Goal: Task Accomplishment & Management: Use online tool/utility

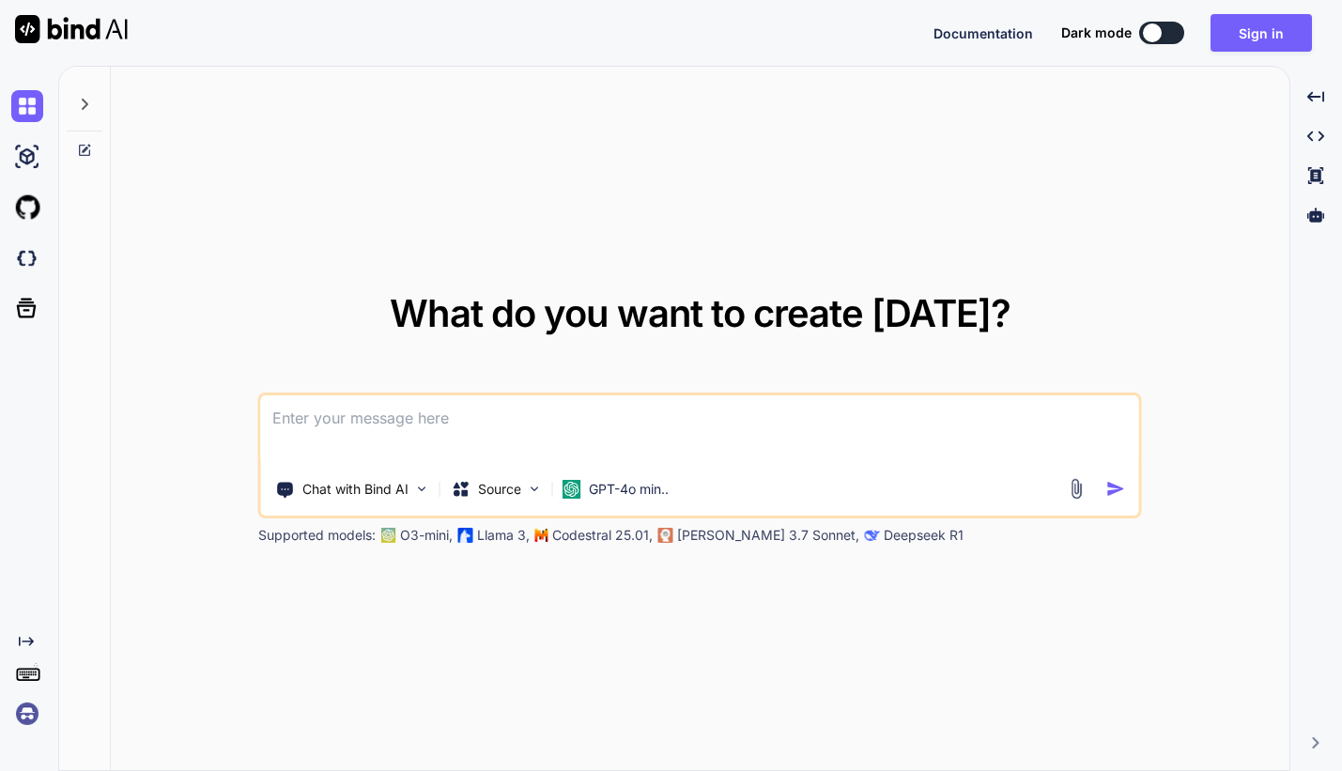
click at [23, 723] on img at bounding box center [27, 714] width 32 height 32
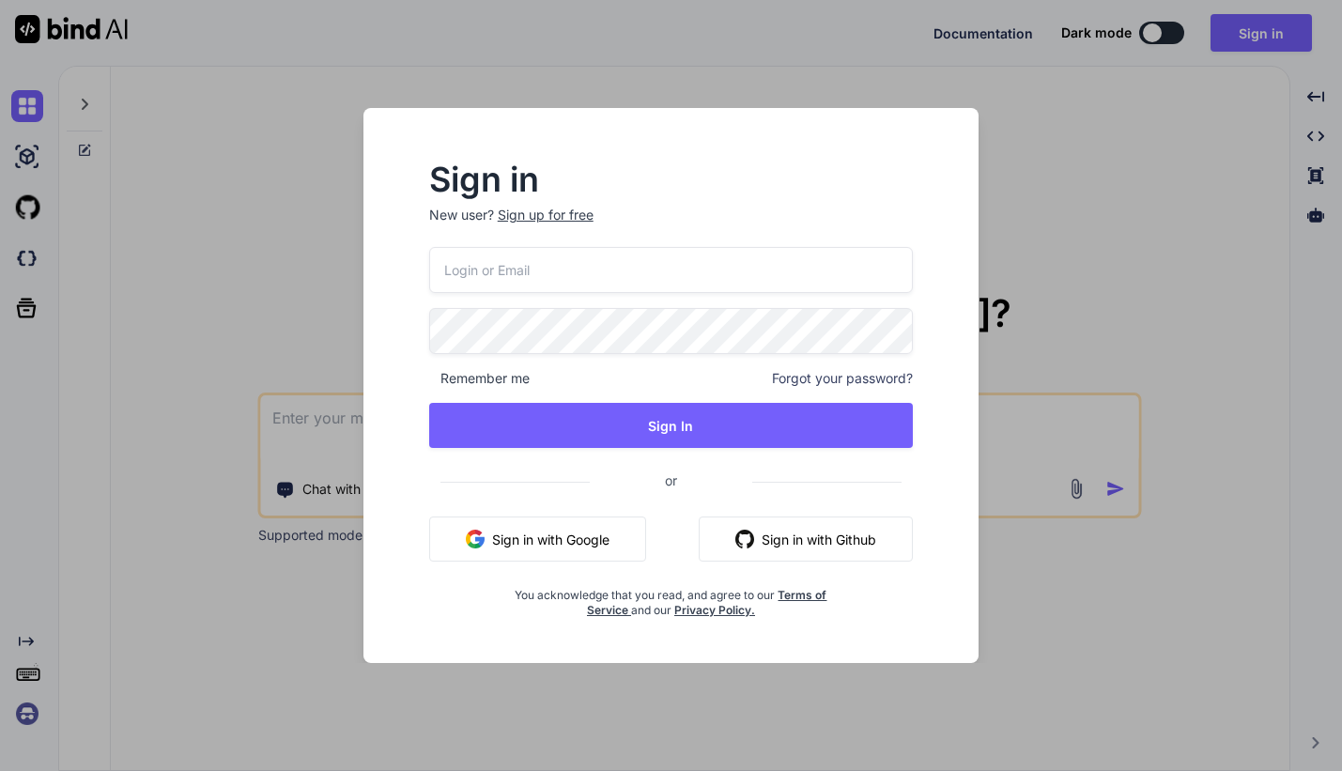
click at [637, 246] on p "New user? Sign up for free" at bounding box center [671, 226] width 484 height 41
click at [637, 270] on input "email" at bounding box center [671, 270] width 484 height 46
paste input "[EMAIL_ADDRESS][DOMAIN_NAME]"
type input "[EMAIL_ADDRESS][DOMAIN_NAME]"
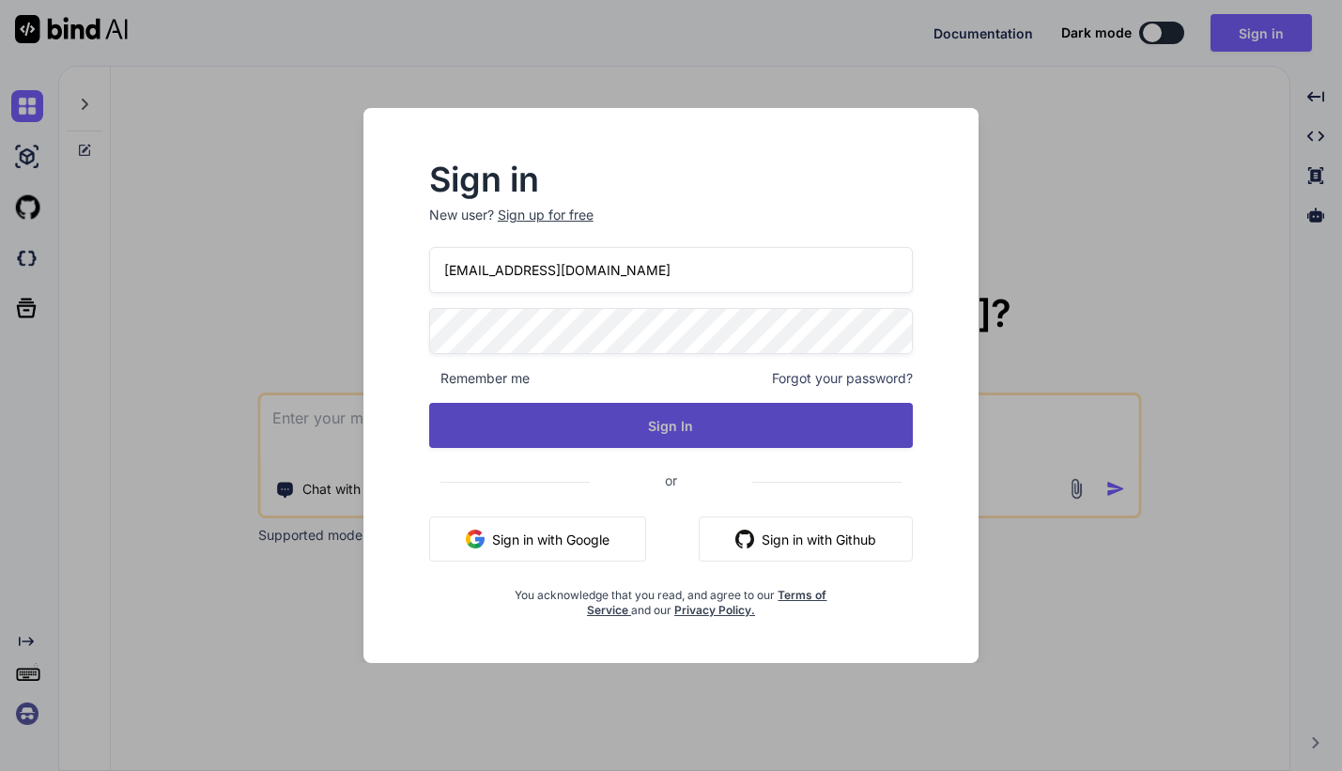
click at [488, 426] on button "Sign In" at bounding box center [671, 425] width 484 height 45
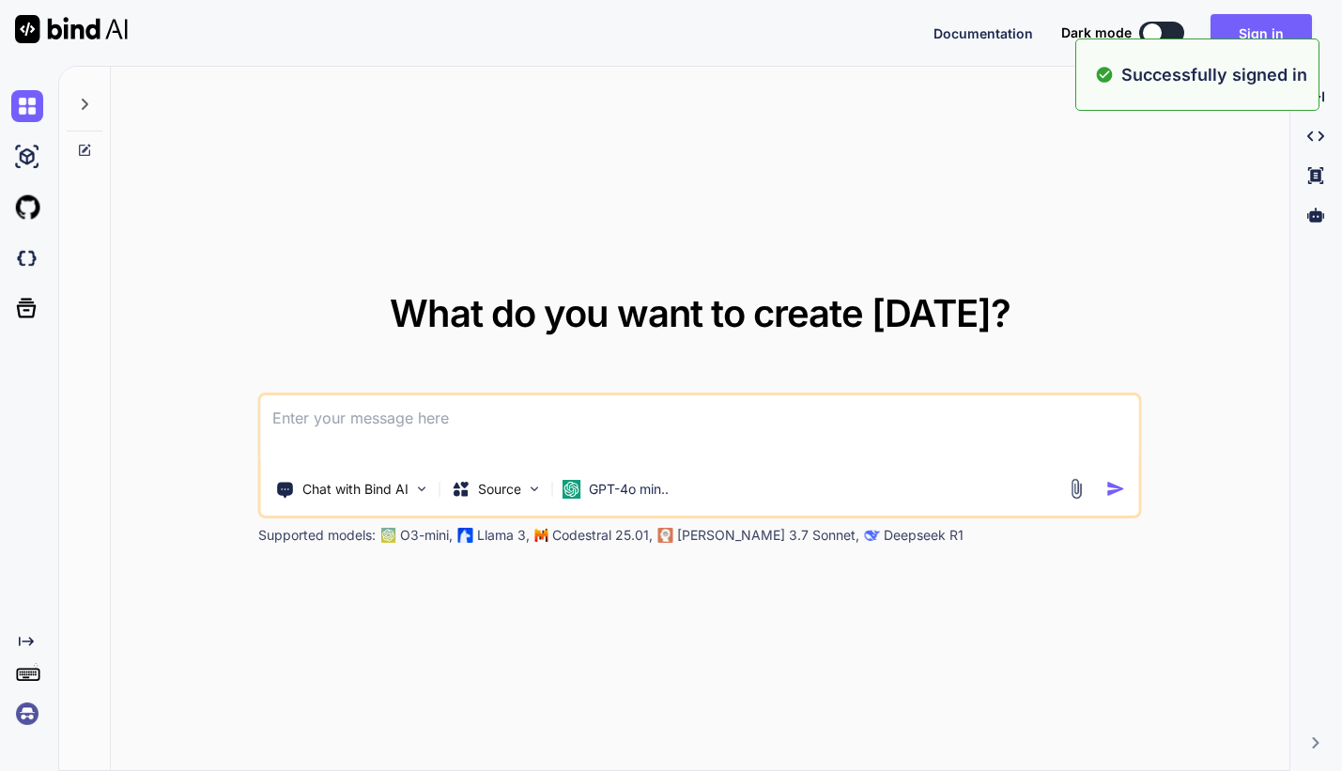
click at [31, 704] on img at bounding box center [27, 714] width 32 height 32
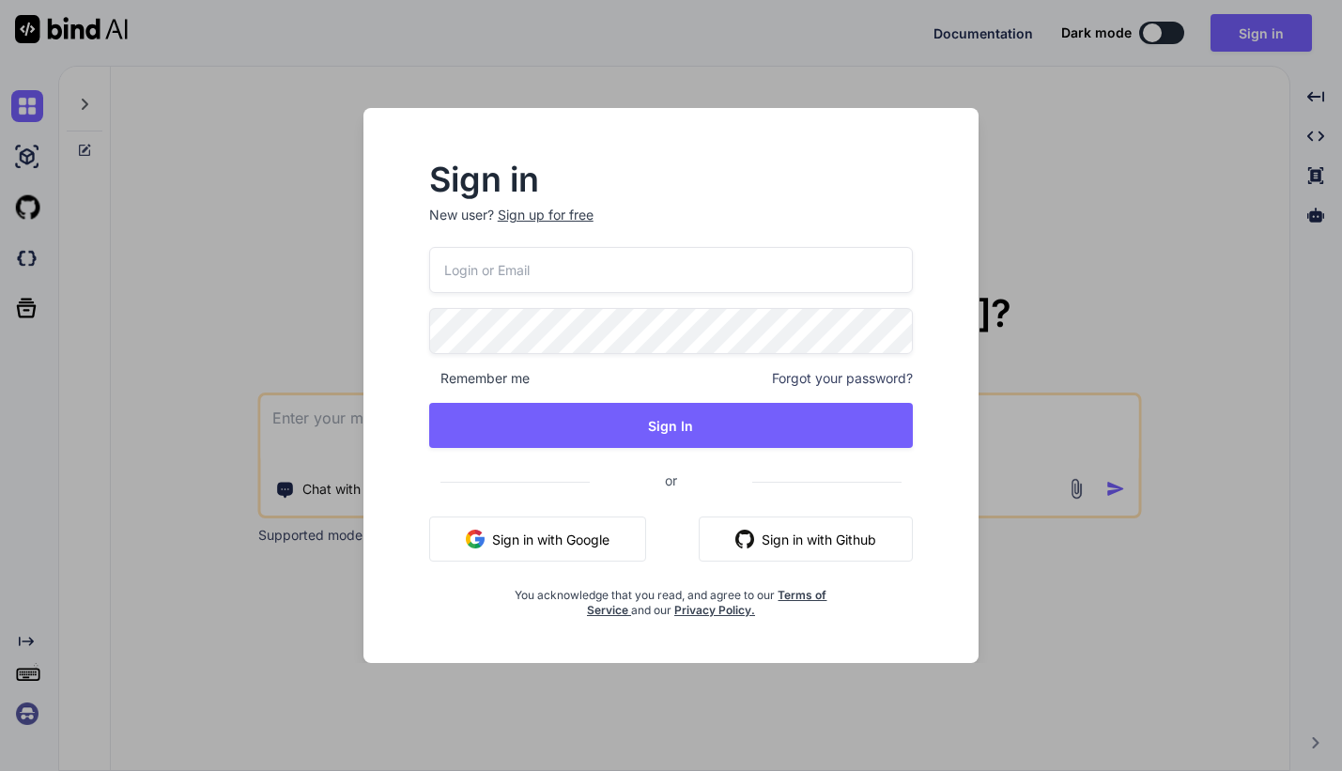
click at [515, 284] on input "email" at bounding box center [671, 270] width 484 height 46
paste input "[EMAIL_ADDRESS][DOMAIN_NAME]"
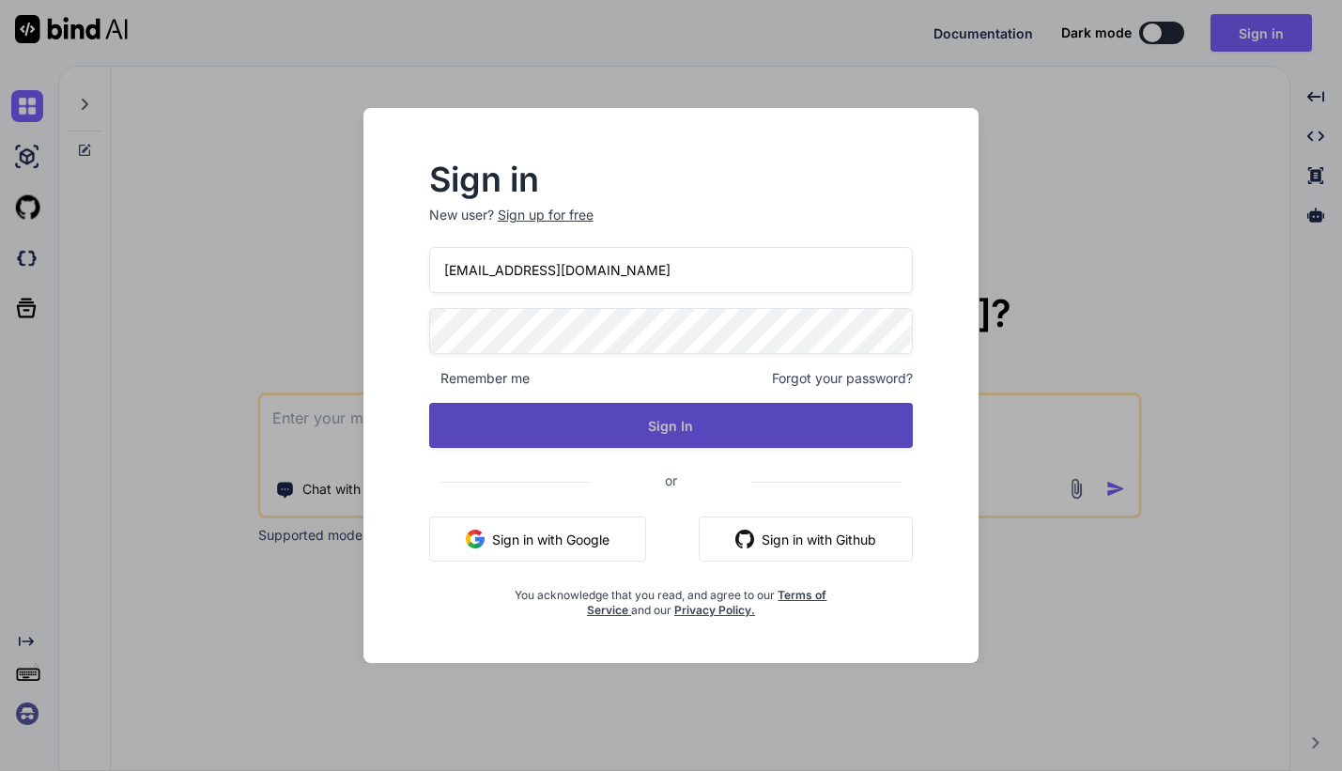
type input "[EMAIL_ADDRESS][DOMAIN_NAME]"
click at [524, 421] on button "Sign In" at bounding box center [671, 425] width 484 height 45
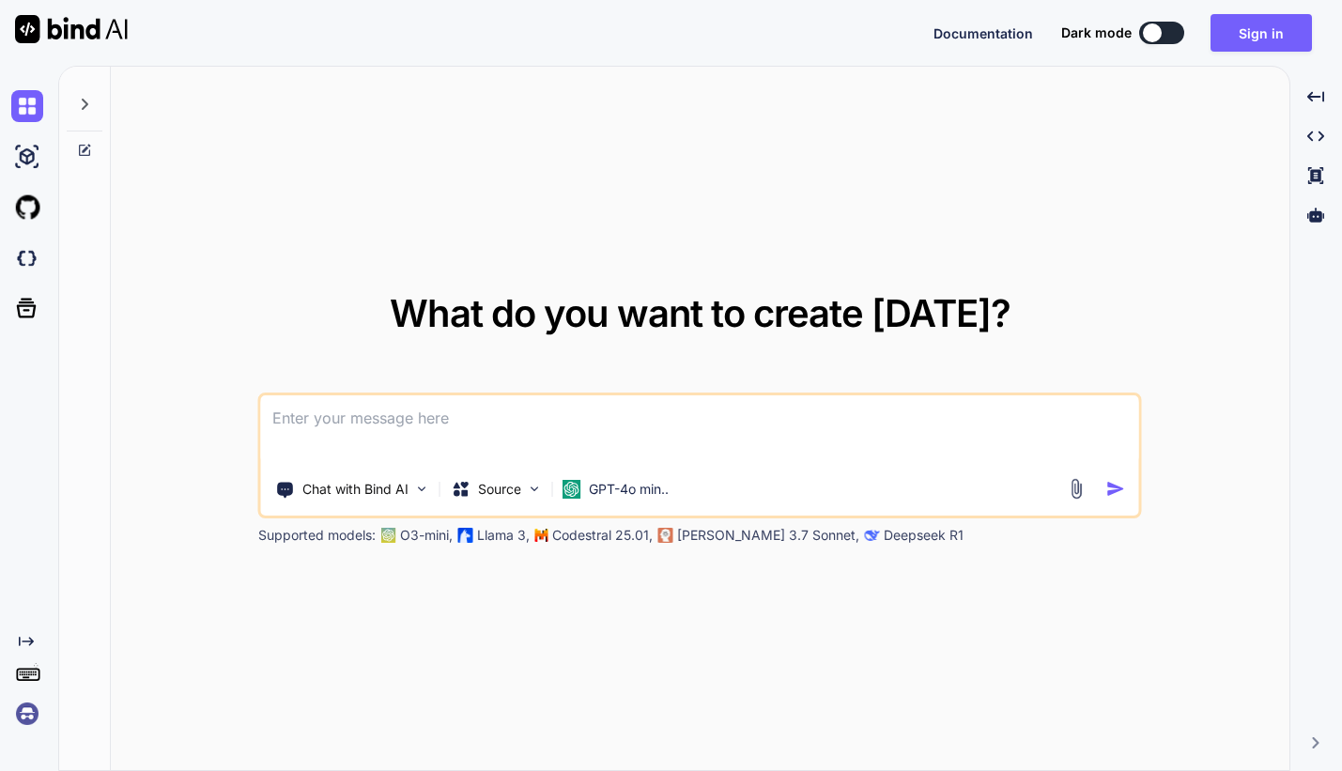
click at [23, 724] on img at bounding box center [27, 714] width 32 height 32
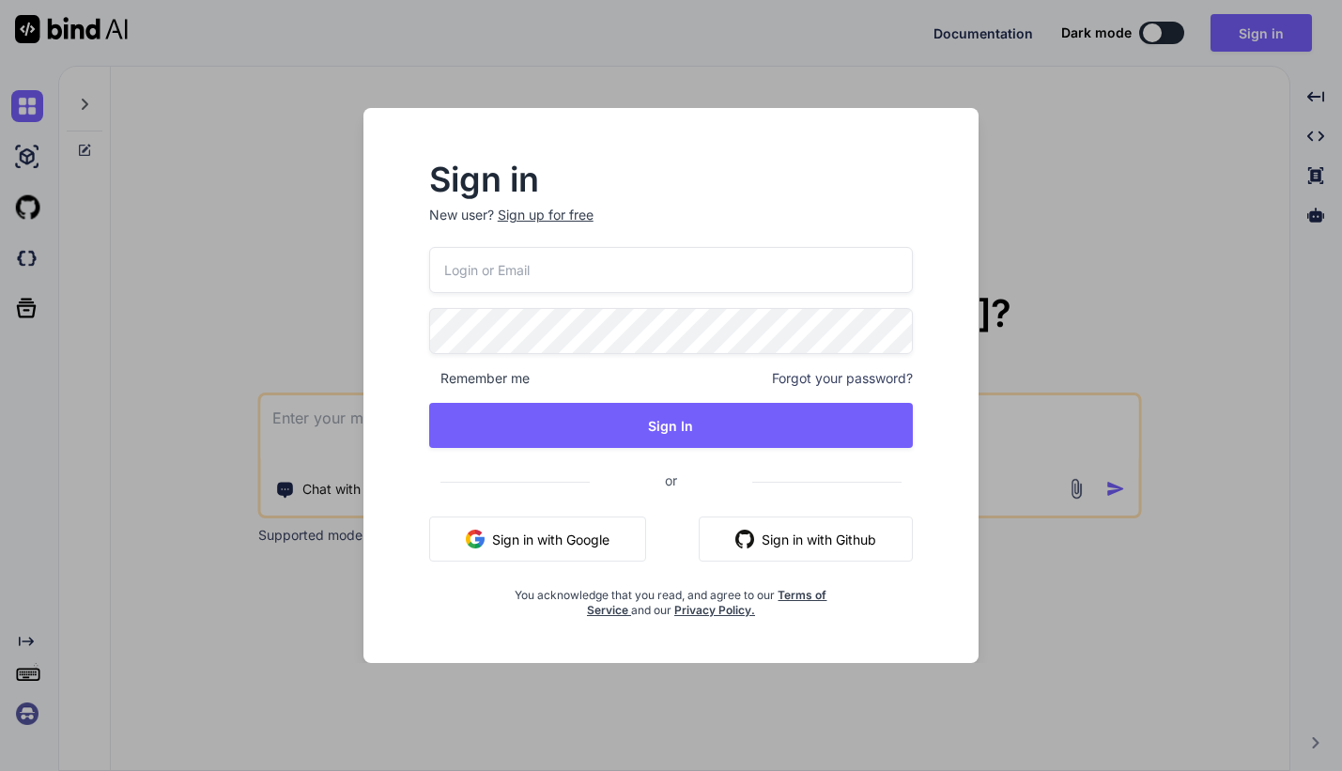
click at [141, 594] on div "Sign in New user? Sign up for free Remember me Forgot your password? Sign In or…" at bounding box center [671, 385] width 1342 height 771
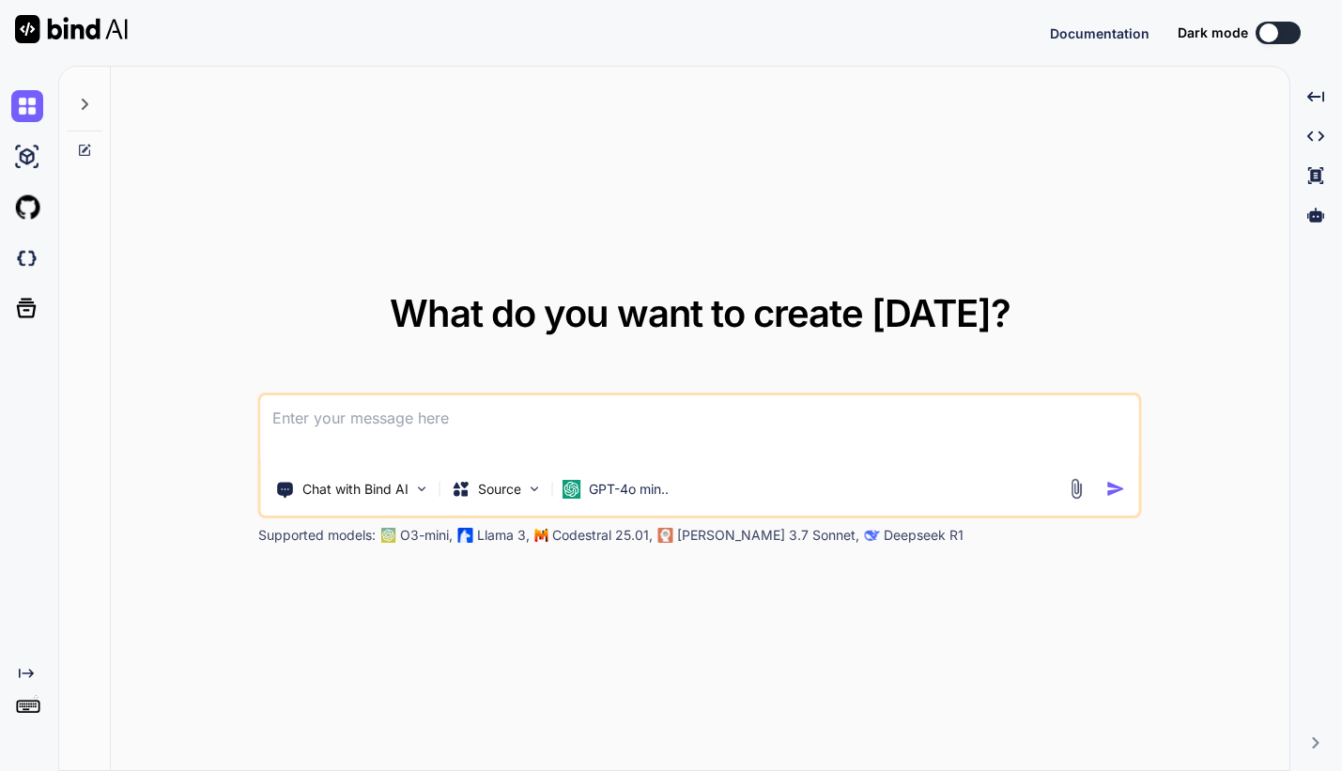
type textarea "x"
click at [29, 717] on img at bounding box center [27, 714] width 32 height 32
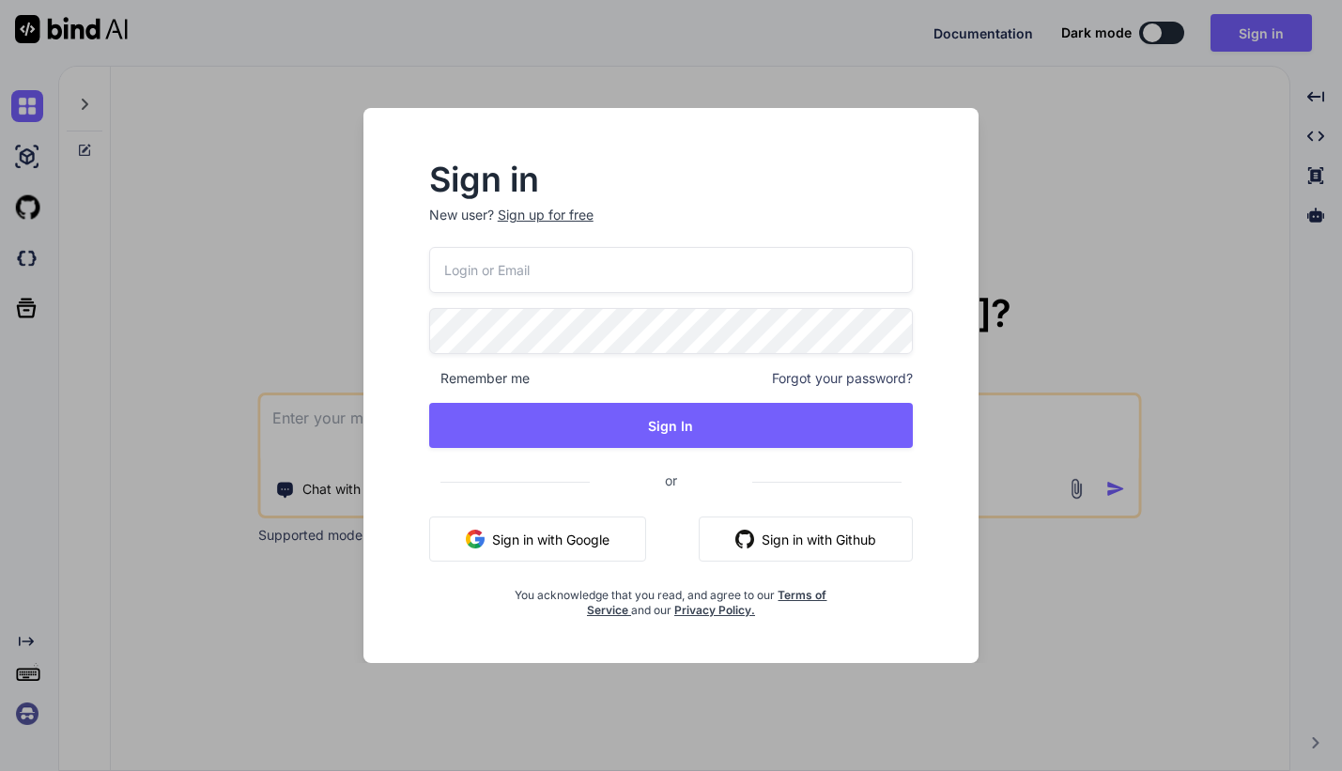
click at [515, 266] on input "email" at bounding box center [671, 270] width 484 height 46
paste input "[EMAIL_ADDRESS][DOMAIN_NAME]"
type input "[EMAIL_ADDRESS][DOMAIN_NAME]"
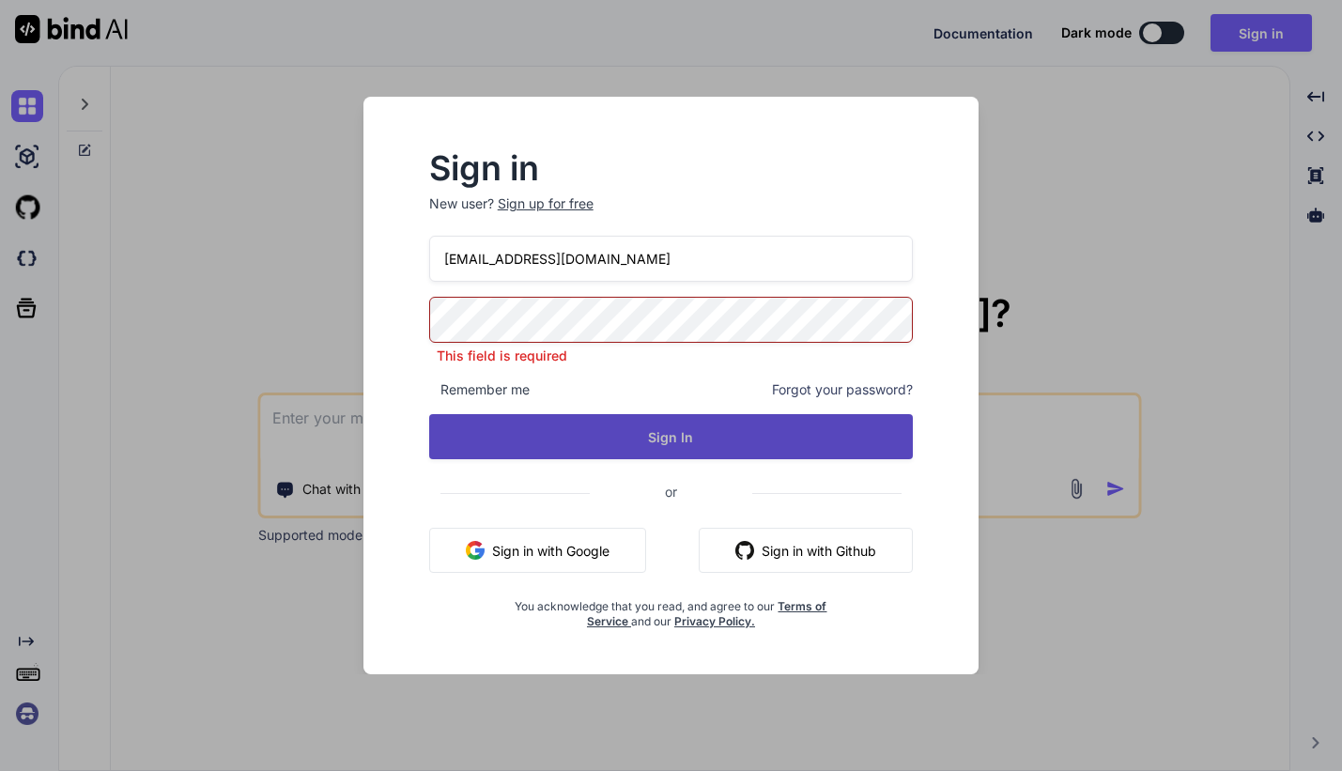
click at [483, 430] on button "Sign In" at bounding box center [671, 436] width 484 height 45
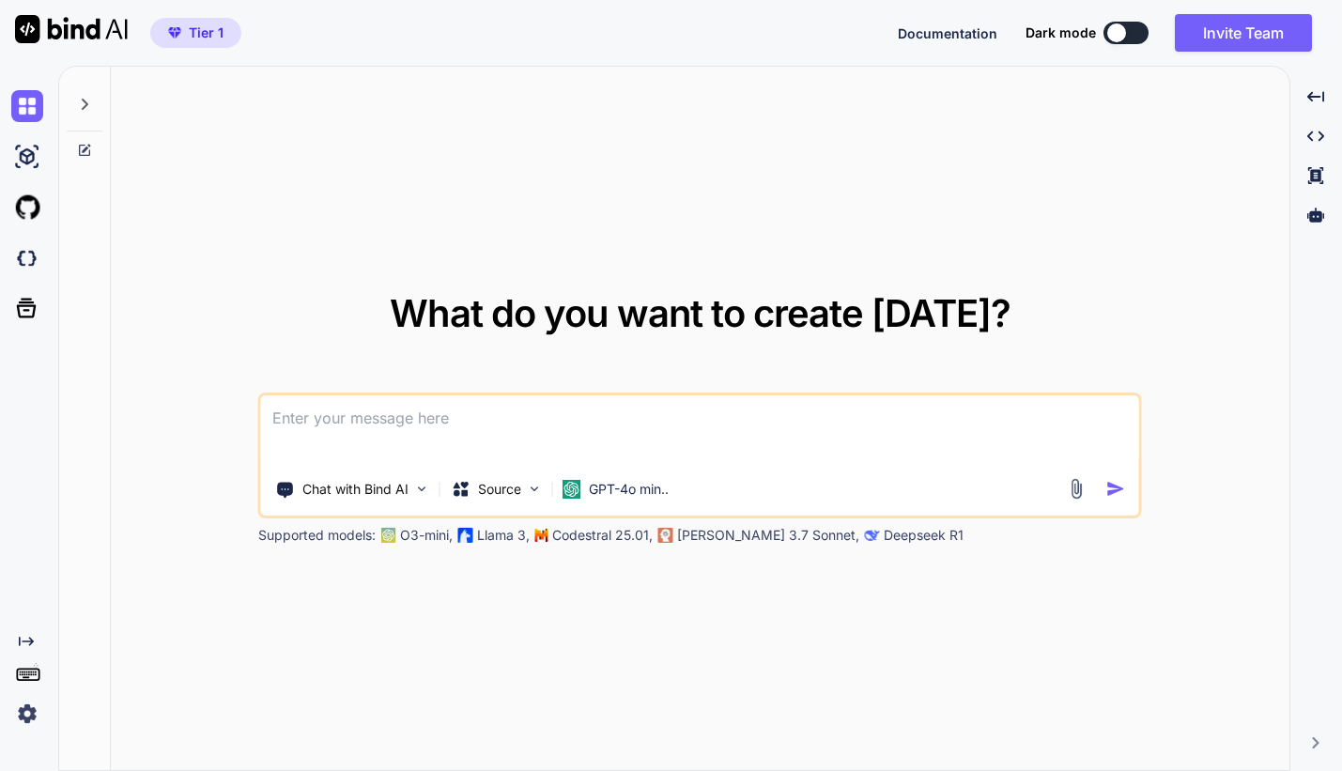
click at [25, 712] on img at bounding box center [27, 714] width 32 height 32
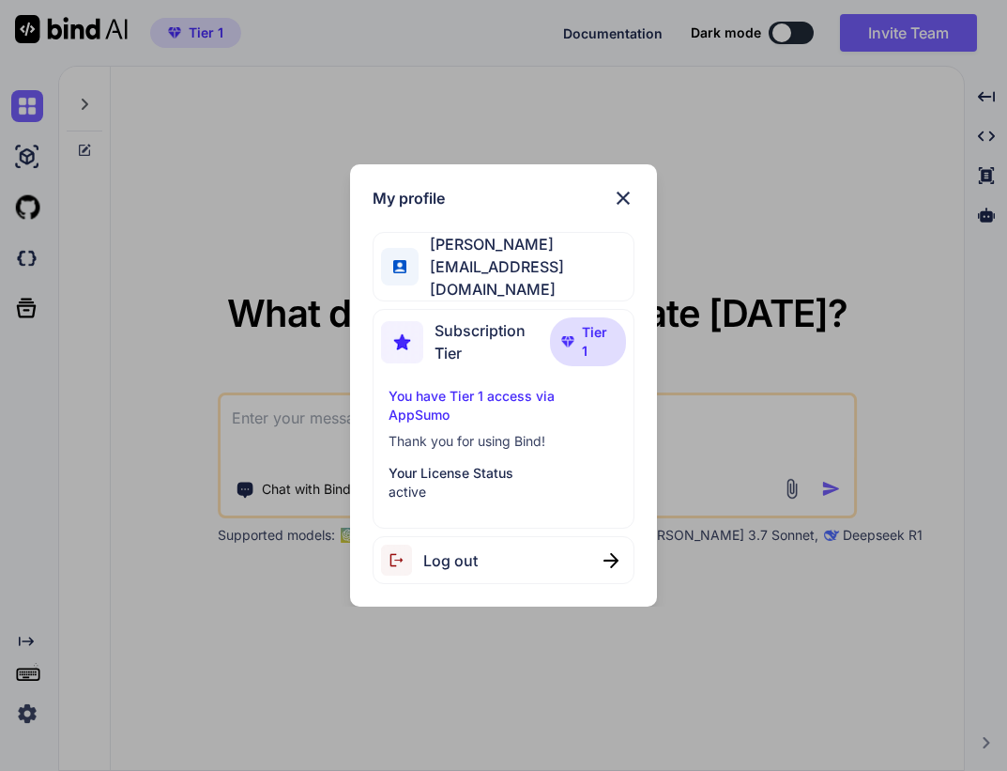
click at [625, 198] on div "My profile tamir levy tamir@efa.co.il Subscription Tier Tier 1 You have Tier 1 …" at bounding box center [504, 385] width 308 height 442
click at [622, 204] on img at bounding box center [623, 198] width 23 height 23
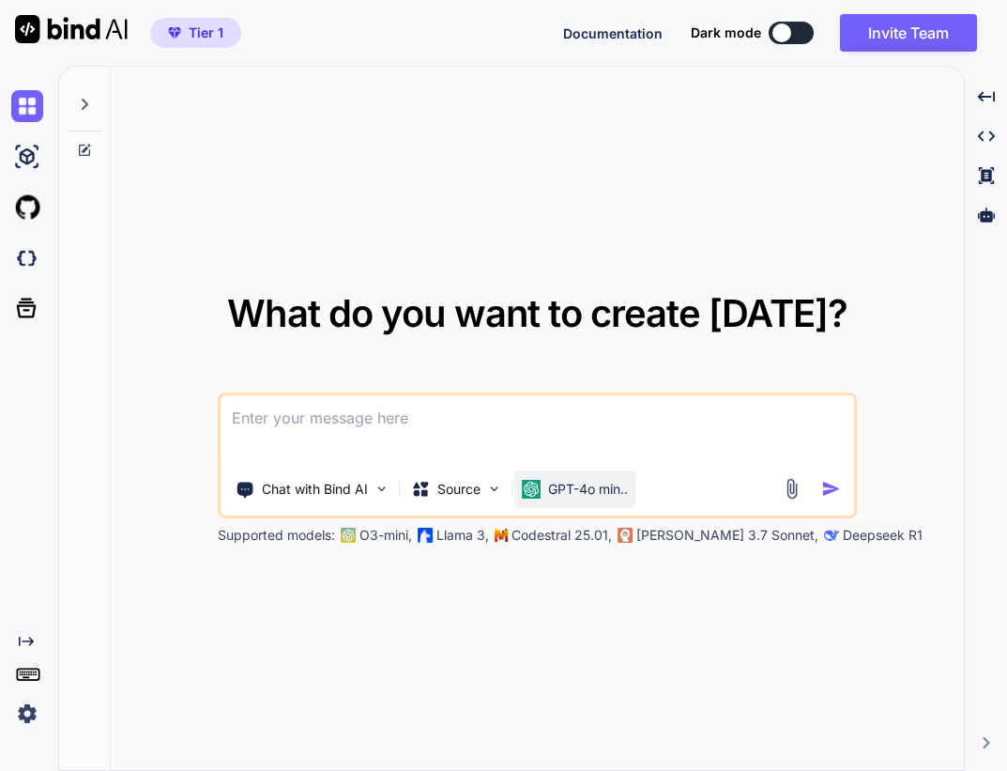
click at [561, 480] on p "GPT-4o min.." at bounding box center [588, 489] width 80 height 19
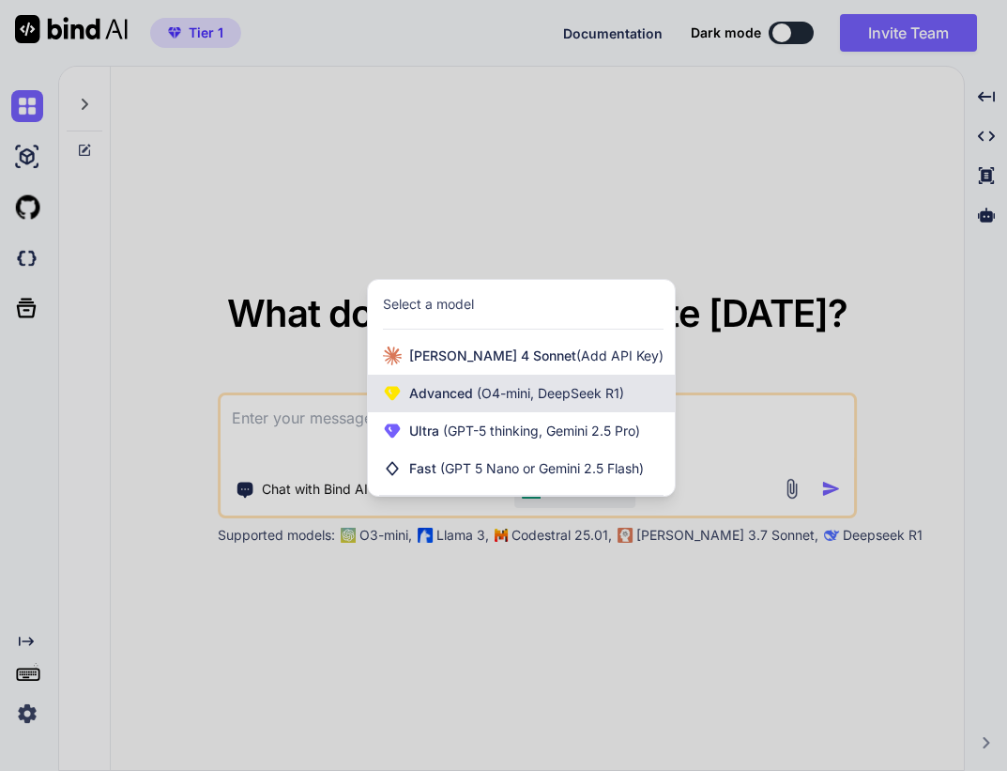
click at [559, 394] on span "(O4-mini, DeepSeek R1)" at bounding box center [548, 393] width 151 height 16
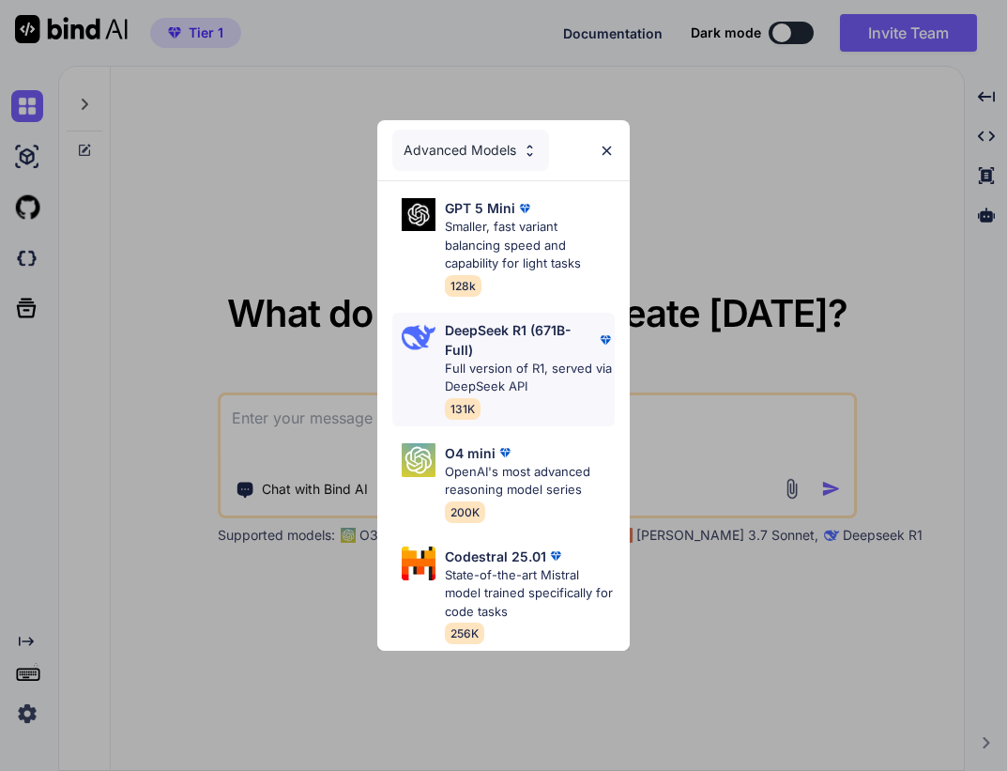
click at [534, 366] on p "Full version of R1, served via DeepSeek API" at bounding box center [529, 378] width 169 height 37
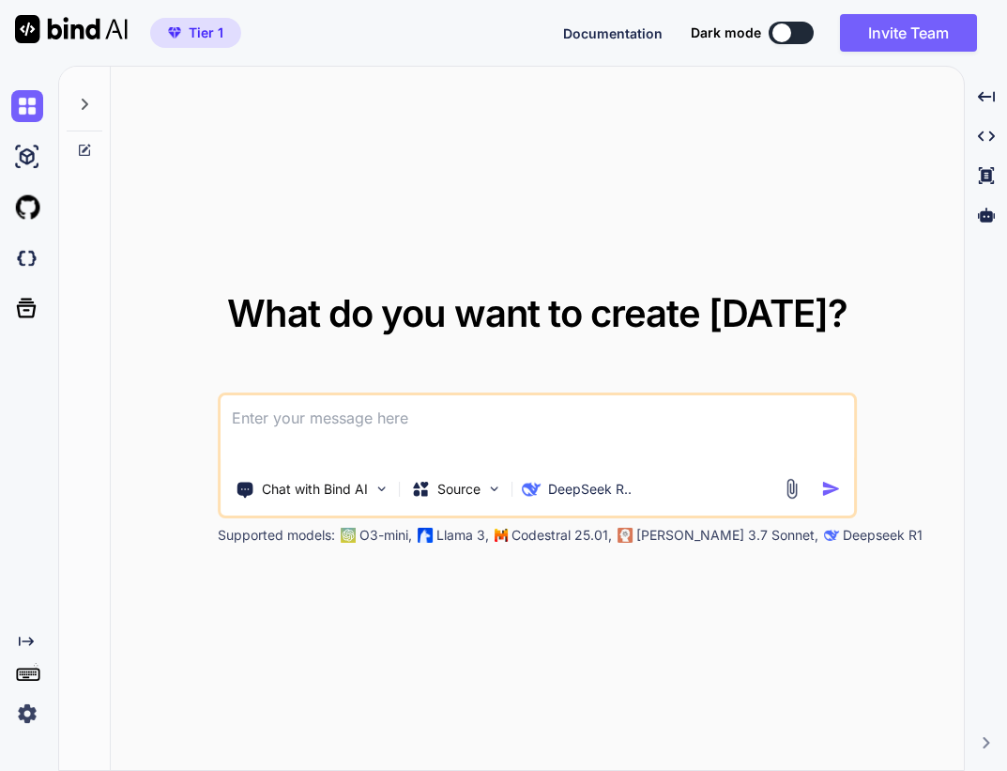
click at [492, 415] on textarea at bounding box center [538, 429] width 635 height 69
type textarea "hi"
click at [832, 486] on img "button" at bounding box center [832, 489] width 20 height 20
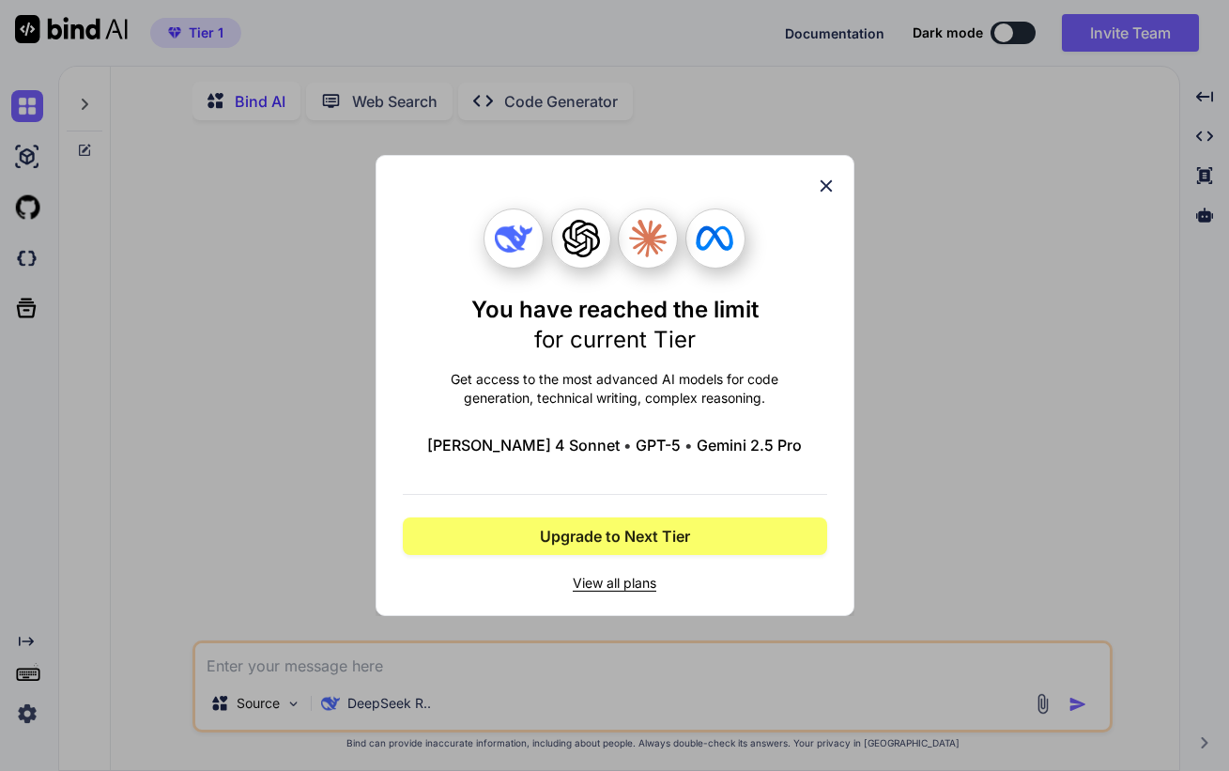
click at [235, 539] on div "You have reached the limit for current Tier Get access to the most advanced AI …" at bounding box center [614, 385] width 1229 height 771
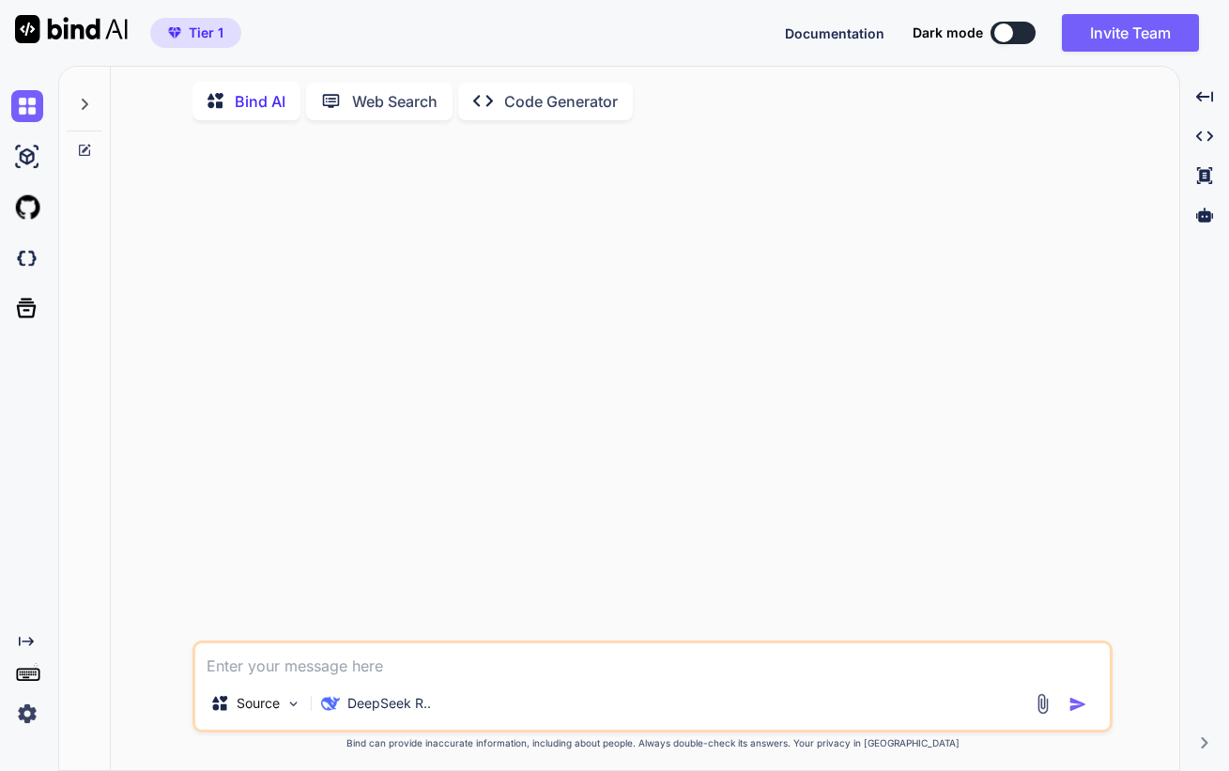
click at [23, 714] on img at bounding box center [27, 714] width 32 height 32
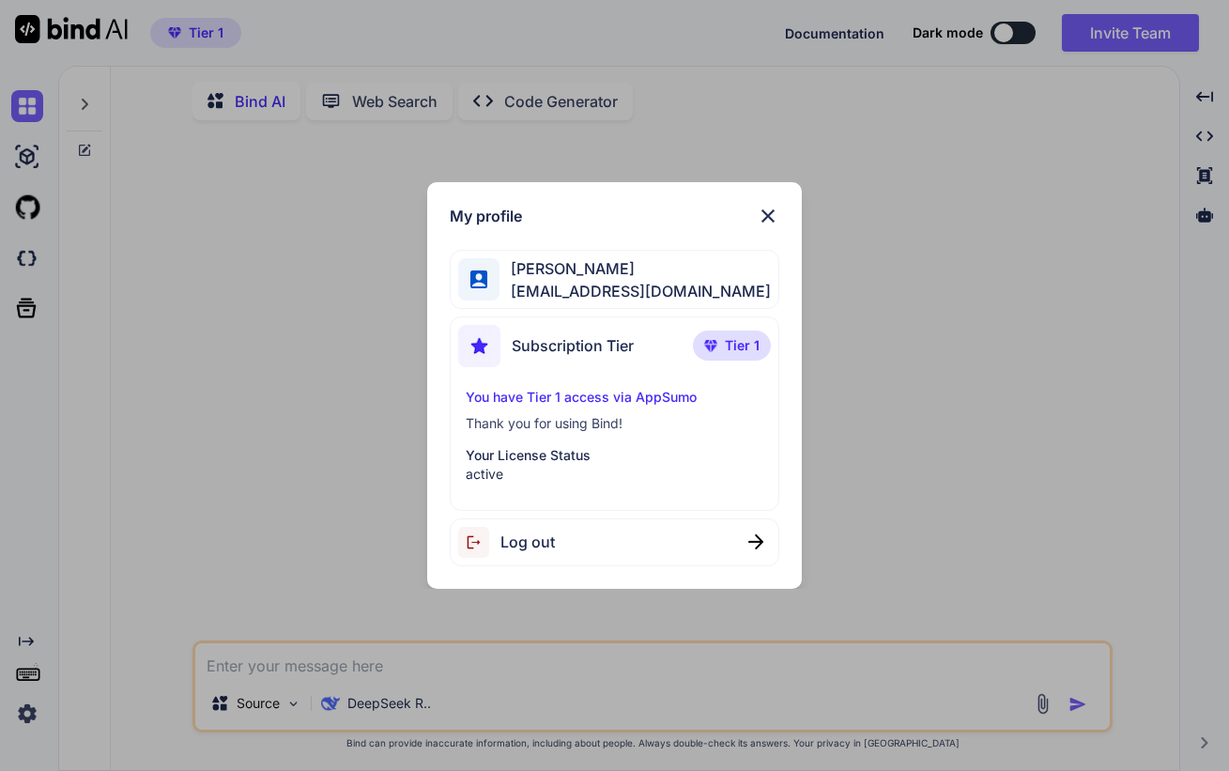
click at [767, 217] on img at bounding box center [768, 216] width 23 height 23
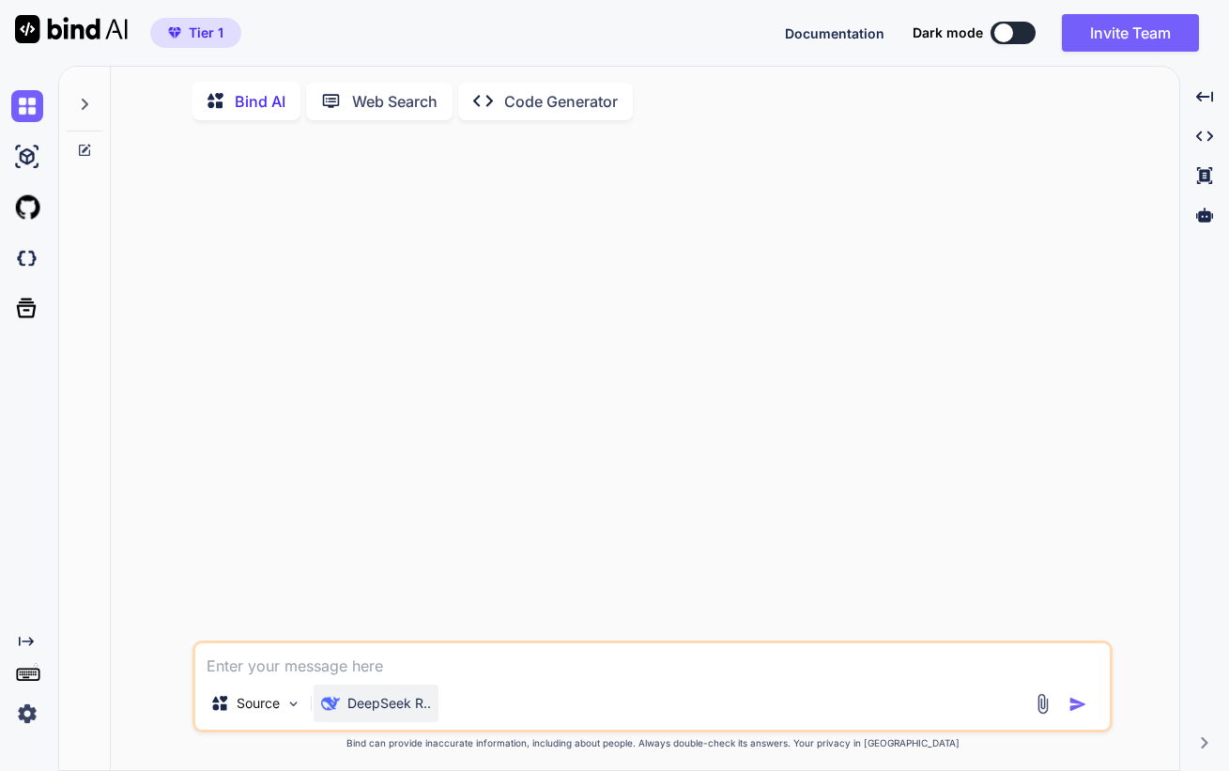
click at [390, 699] on p "DeepSeek R.." at bounding box center [389, 703] width 84 height 19
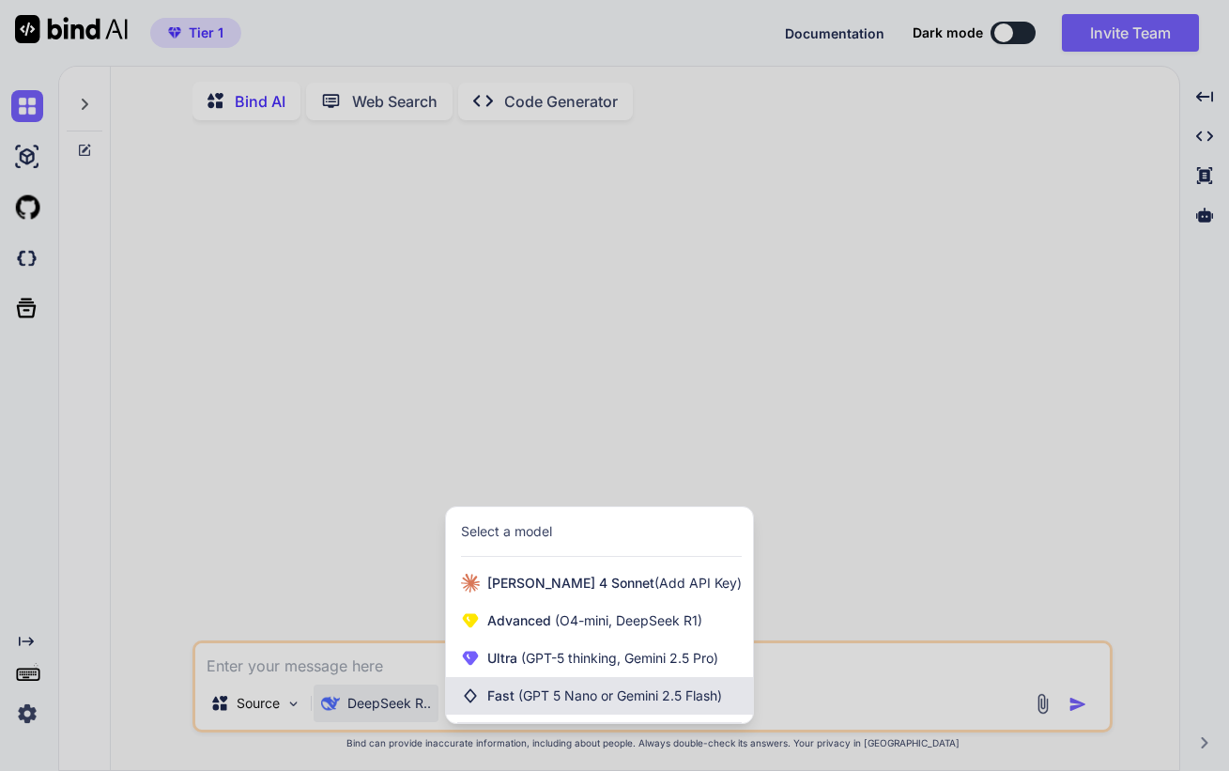
click at [501, 700] on span "Fast (GPT 5 Nano or Gemini 2.5 Flash)" at bounding box center [604, 695] width 235 height 19
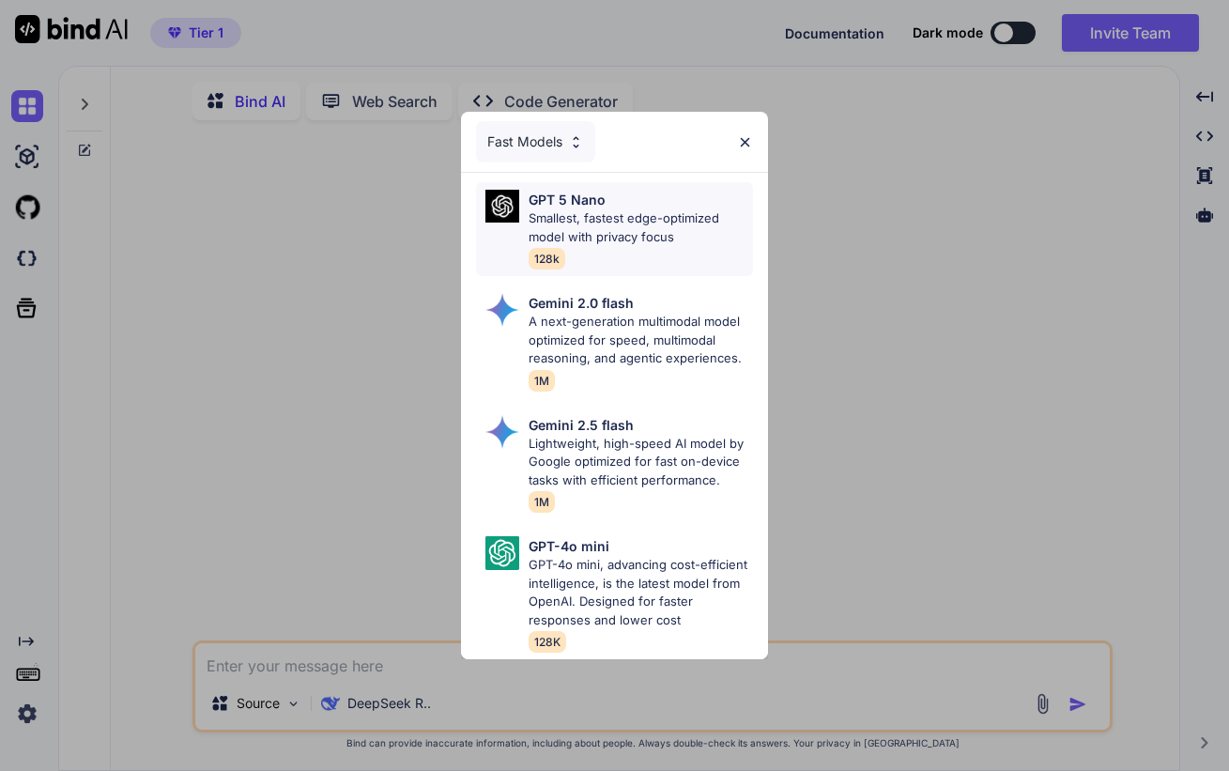
click at [640, 230] on p "Smallest, fastest edge-optimized model with privacy focus" at bounding box center [641, 227] width 224 height 37
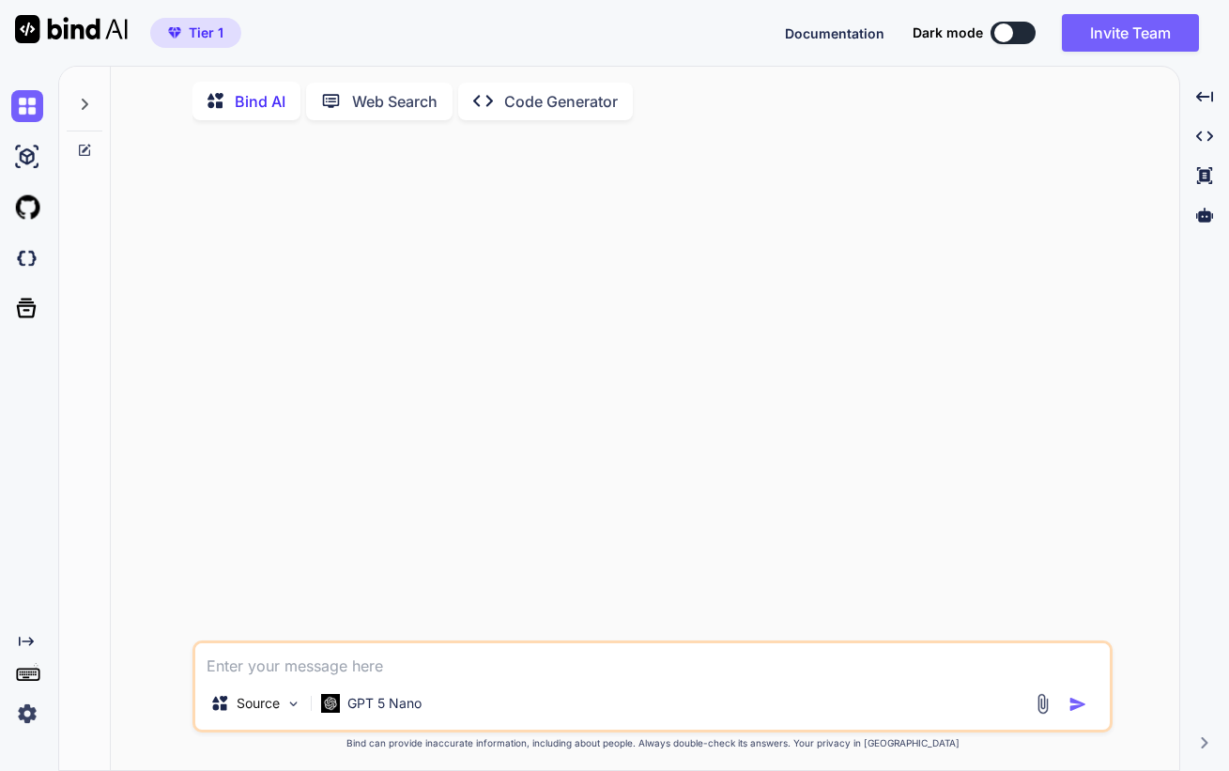
click at [326, 676] on textarea at bounding box center [652, 660] width 914 height 34
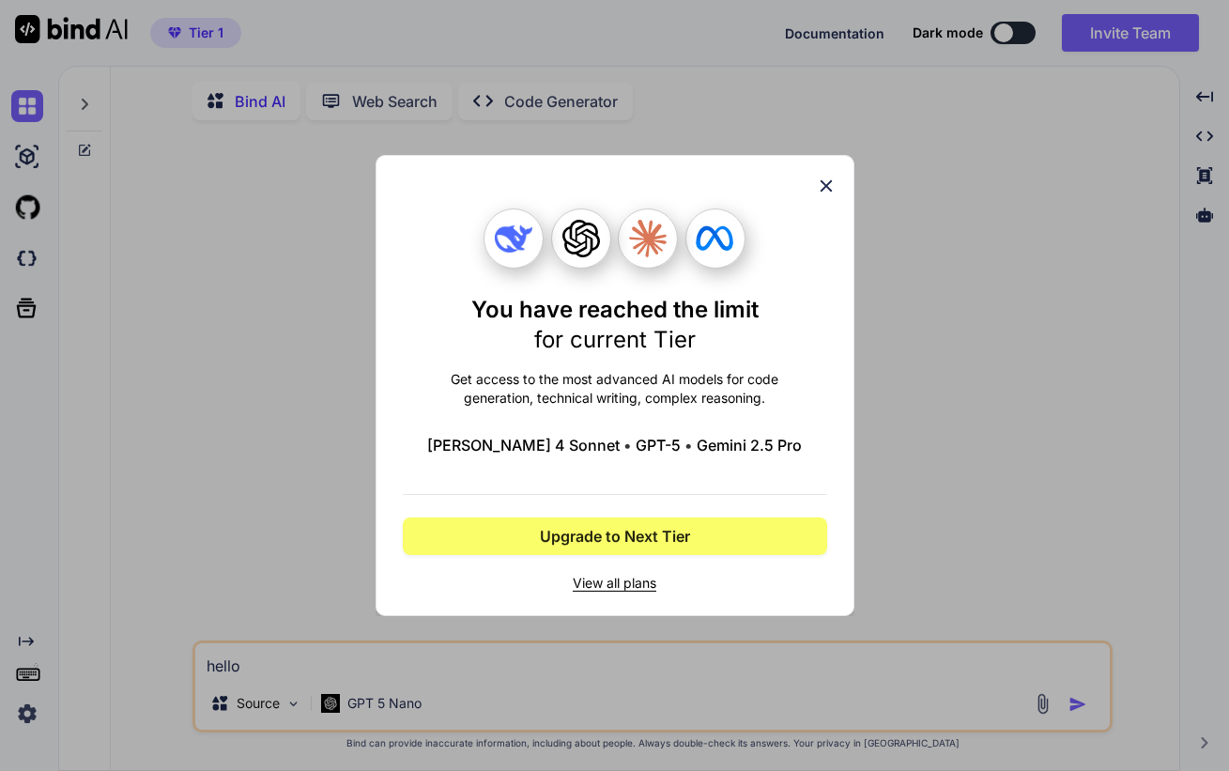
type textarea "hello"
click at [829, 189] on icon at bounding box center [826, 186] width 12 height 12
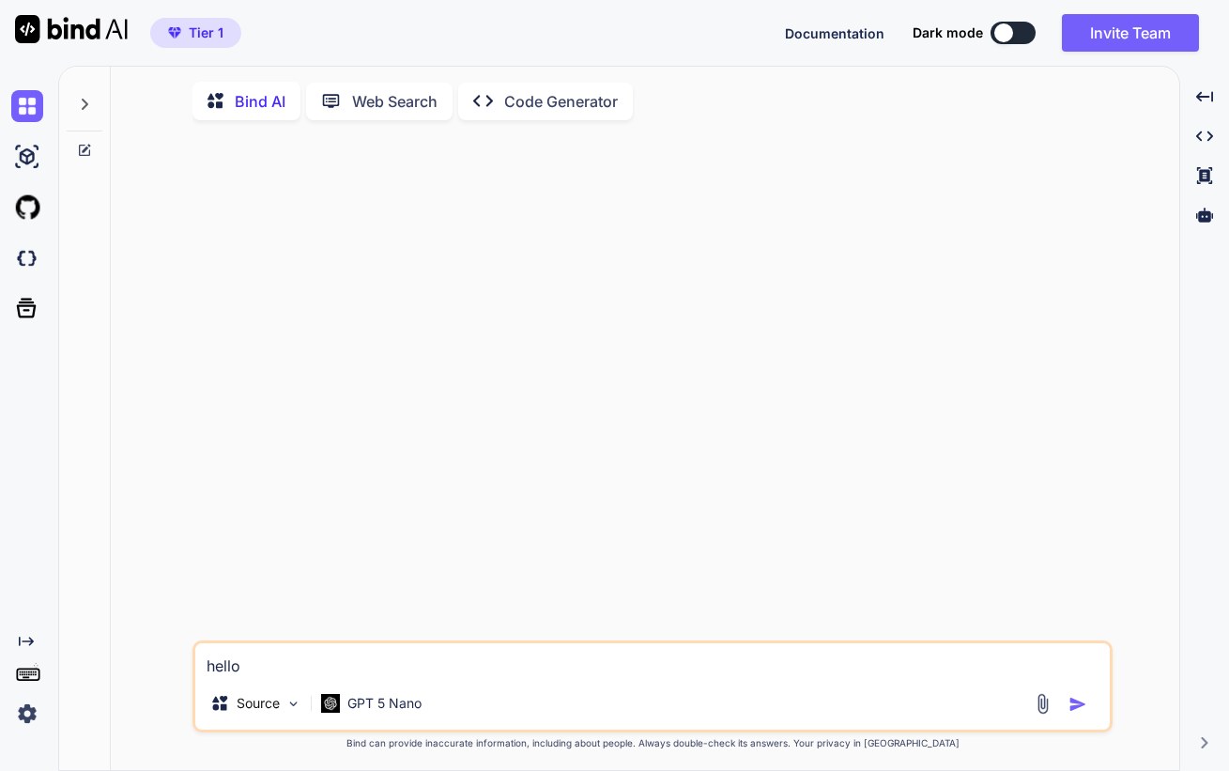
click at [15, 714] on img at bounding box center [27, 714] width 32 height 32
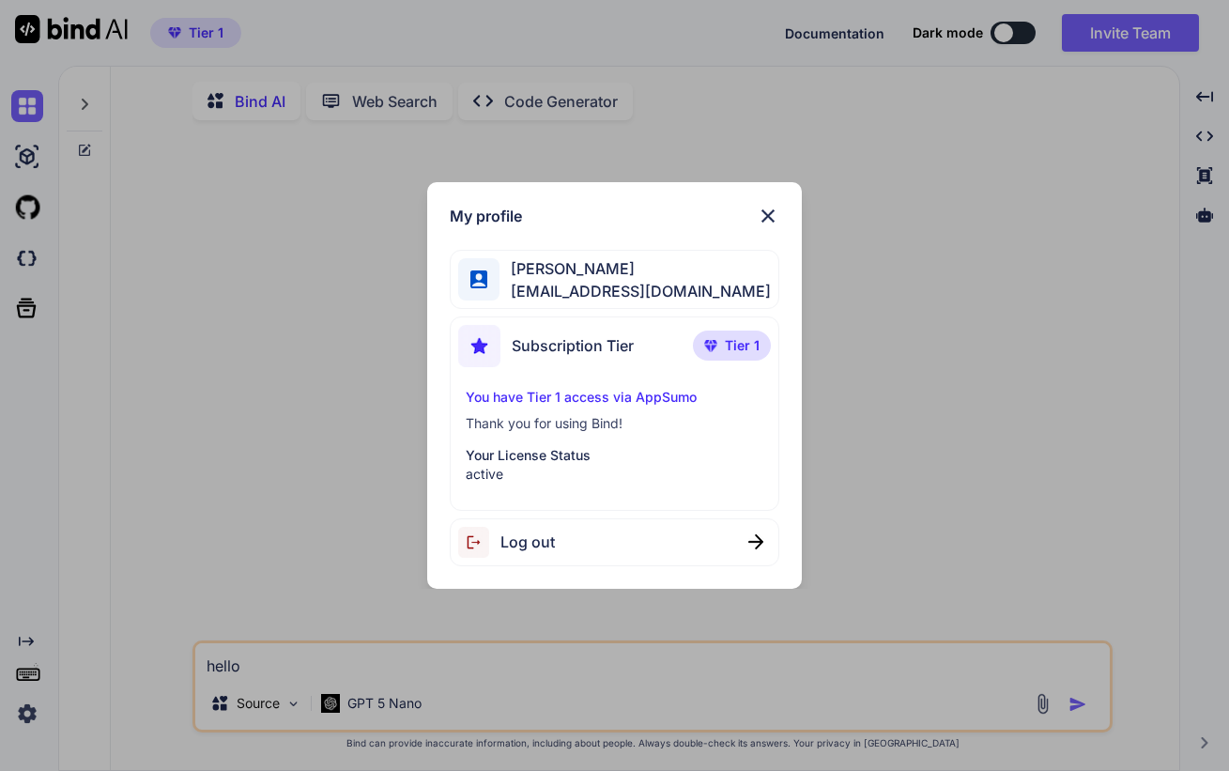
click at [520, 532] on span "Log out" at bounding box center [527, 541] width 54 height 23
